Goal: Browse casually

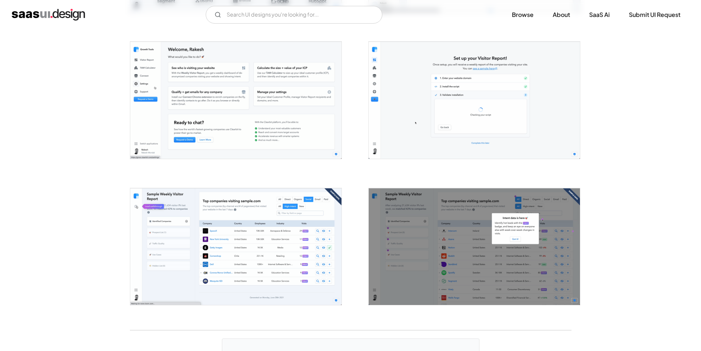
scroll to position [970, 0]
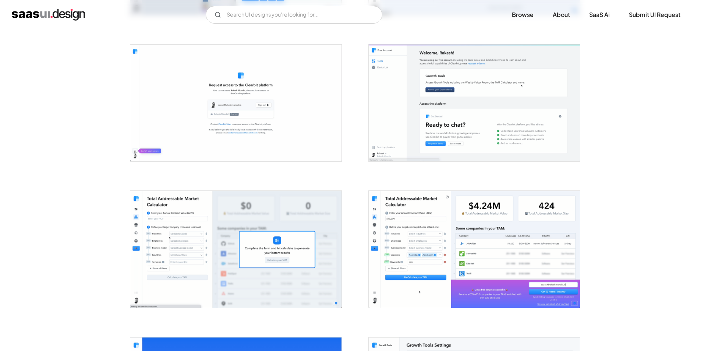
scroll to position [712, 0]
click at [58, 13] on img "home" at bounding box center [48, 15] width 73 height 12
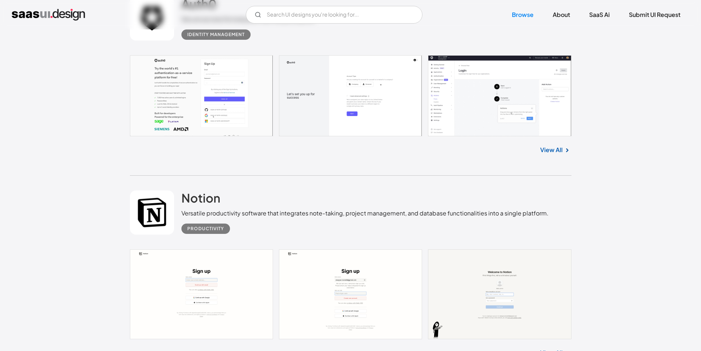
scroll to position [5812, 0]
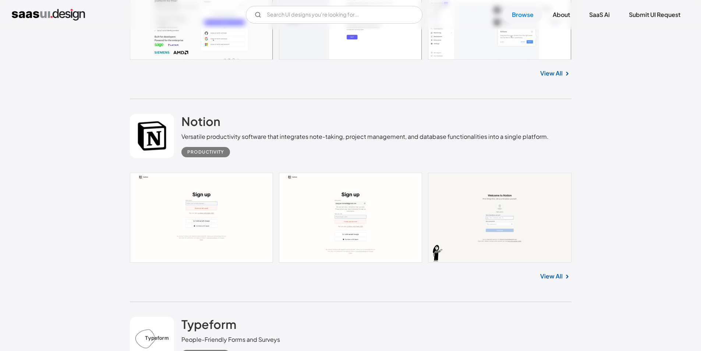
click at [298, 195] on link at bounding box center [350, 218] width 441 height 90
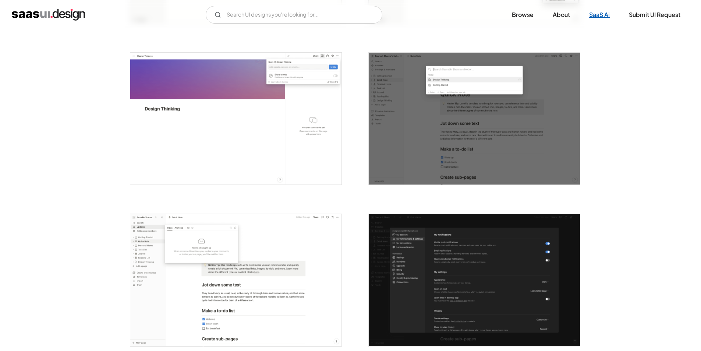
scroll to position [1177, 0]
